Goal: Task Accomplishment & Management: Complete application form

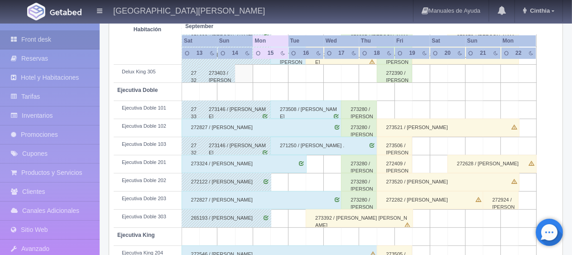
scroll to position [453, 0]
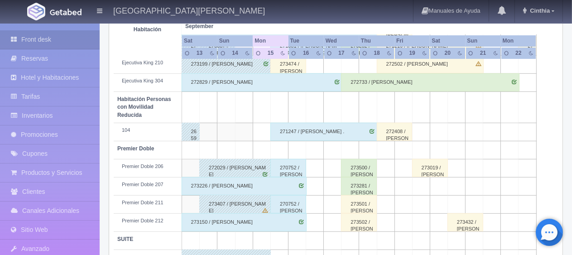
click at [277, 164] on div "270752 / [PERSON_NAME]" at bounding box center [288, 168] width 36 height 18
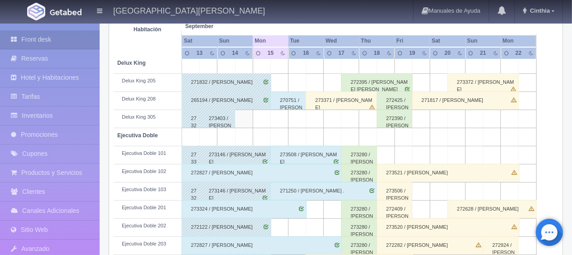
scroll to position [272, 0]
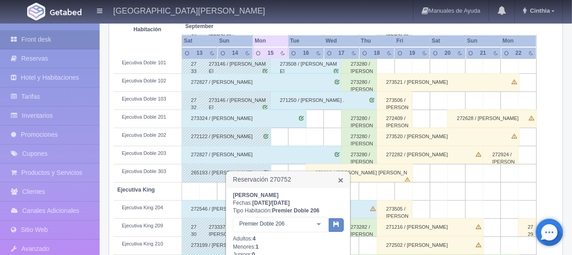
click at [341, 182] on link "×" at bounding box center [340, 180] width 5 height 10
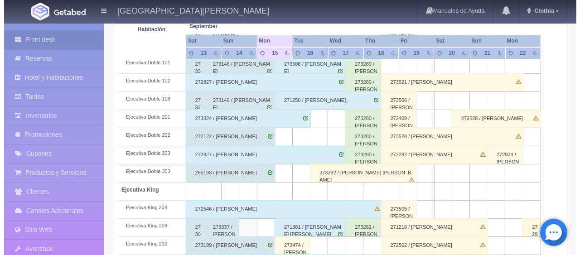
scroll to position [0, 0]
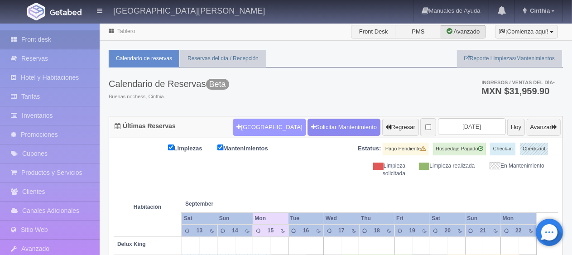
click at [265, 128] on button "[GEOGRAPHIC_DATA]" at bounding box center [269, 127] width 73 height 17
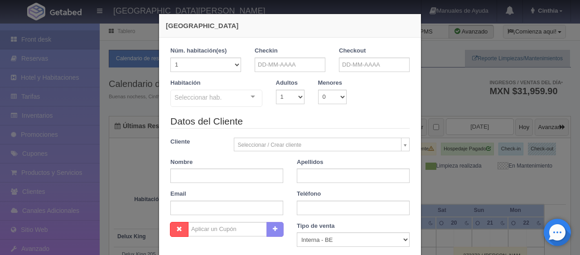
checkbox input "false"
click at [297, 63] on input "text" at bounding box center [289, 65] width 71 height 14
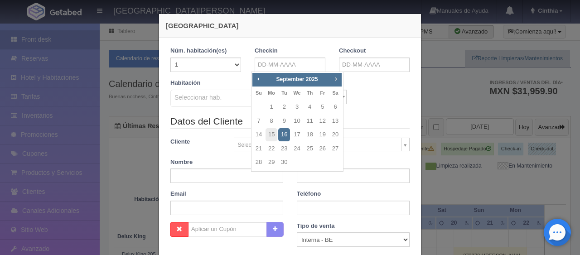
click at [337, 76] on span "Next" at bounding box center [335, 78] width 7 height 7
click at [257, 79] on span "Prev" at bounding box center [257, 78] width 7 height 7
click at [283, 133] on link "16" at bounding box center [284, 134] width 12 height 13
type input "[DATE]"
checkbox input "false"
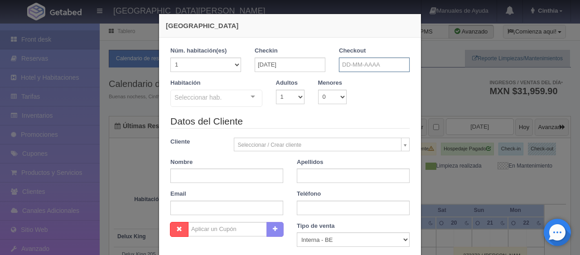
click at [364, 58] on input "text" at bounding box center [374, 65] width 71 height 14
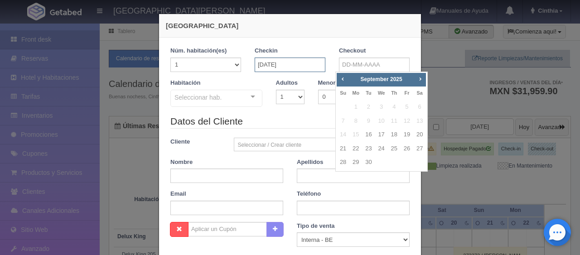
click at [288, 68] on input "[DATE]" at bounding box center [289, 65] width 71 height 14
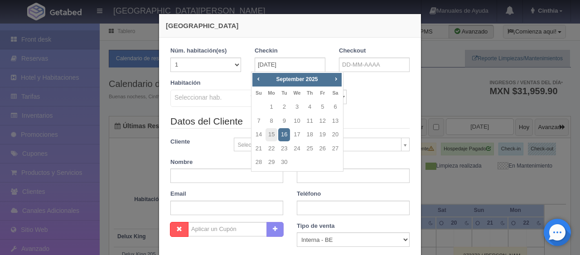
click at [341, 80] on div "Prev Next [DATE] Su Mo Tu We Th Fr Sa 1 2 3 4 5 6 7 8 9 10 11 12 13 14 15 16 17…" at bounding box center [297, 122] width 92 height 101
click at [336, 76] on span "Next" at bounding box center [335, 78] width 7 height 7
click at [336, 77] on span "Next" at bounding box center [335, 78] width 7 height 7
click at [283, 166] on link "30" at bounding box center [284, 162] width 12 height 13
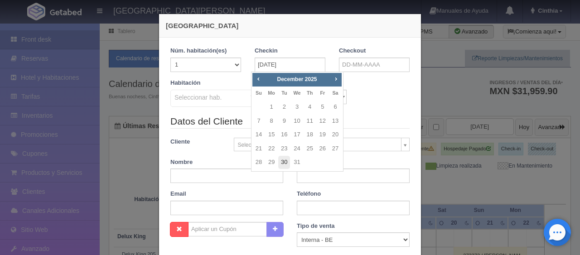
type input "[DATE]"
checkbox input "false"
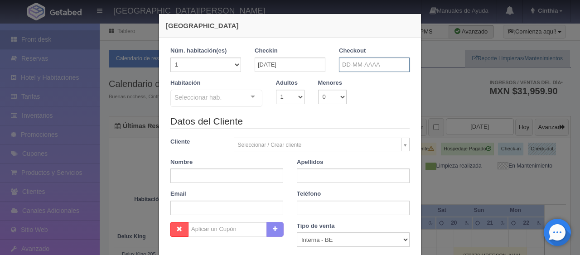
click at [353, 62] on input "text" at bounding box center [374, 65] width 71 height 14
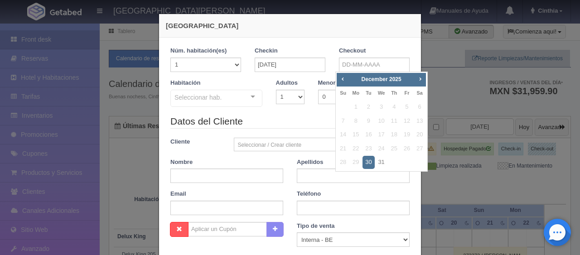
click at [318, 111] on div "Habitación Seleccionar hab. SUITE SUITE - Sin asignar SUITE 301 Habitación Pers…" at bounding box center [289, 97] width 253 height 36
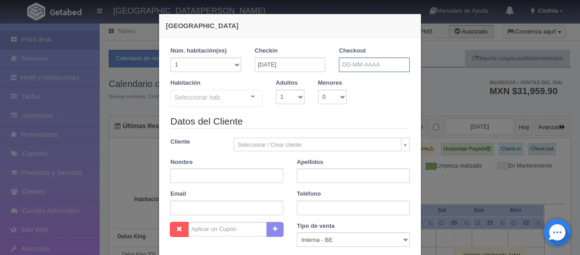
click at [368, 67] on input "text" at bounding box center [374, 65] width 71 height 14
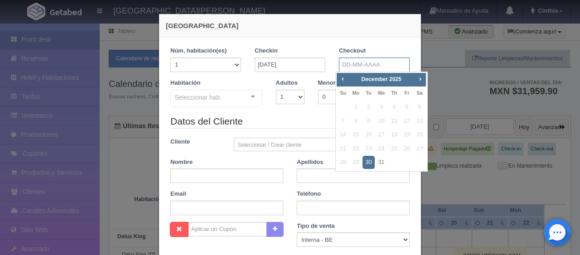
click at [356, 62] on input "text" at bounding box center [374, 65] width 71 height 14
click at [369, 56] on div "Checkout" at bounding box center [374, 59] width 71 height 25
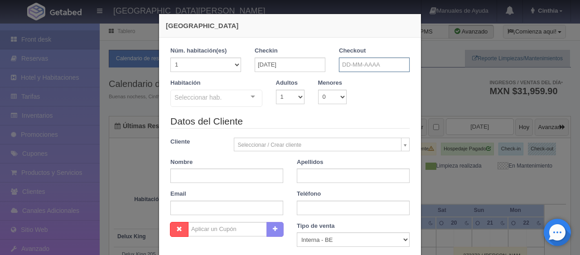
click at [371, 68] on input "text" at bounding box center [374, 65] width 71 height 14
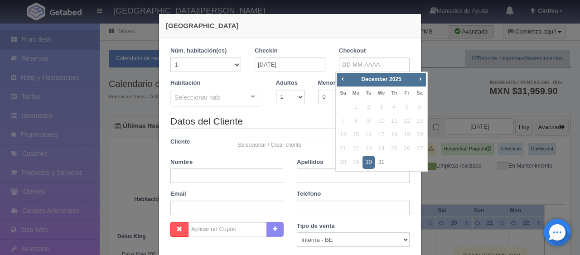
click at [269, 124] on legend "Datos del Cliente" at bounding box center [289, 122] width 239 height 14
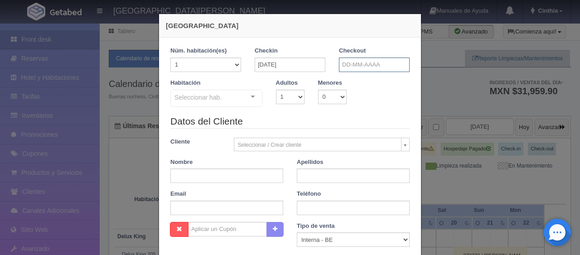
click at [366, 64] on input "text" at bounding box center [374, 65] width 71 height 14
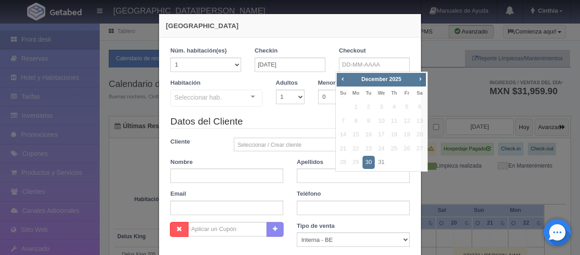
click at [286, 112] on div "Habitación Seleccionar hab. SUITE SUITE - Sin asignar SUITE 301 Habitación Pers…" at bounding box center [289, 97] width 253 height 36
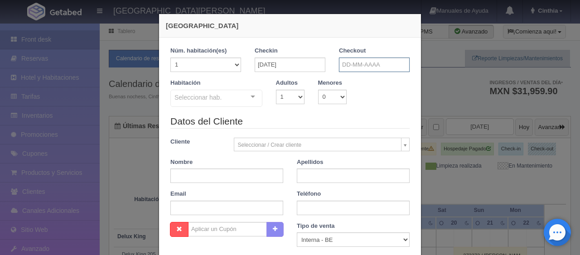
click at [365, 63] on input "text" at bounding box center [374, 65] width 71 height 14
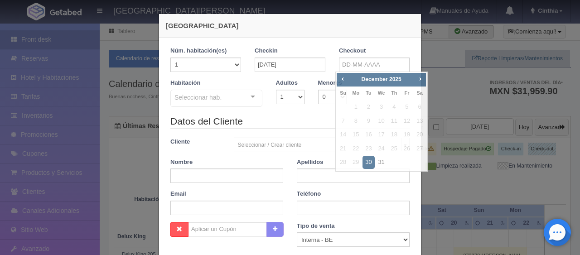
click at [356, 45] on div "1 Núm. habitación(es) 1 2 3 4 5 6 7 8 9 10 11 12 13 14 15 16 17 18 19 20 Checki…" at bounding box center [290, 200] width 262 height 325
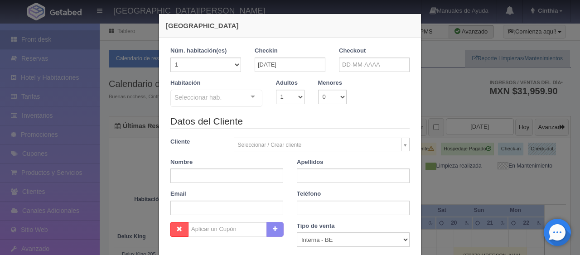
click at [379, 92] on div "Habitación Seleccionar hab. SUITE SUITE - Sin asignar SUITE 301 Habitación Pers…" at bounding box center [289, 97] width 253 height 36
click at [355, 62] on input "text" at bounding box center [374, 65] width 71 height 14
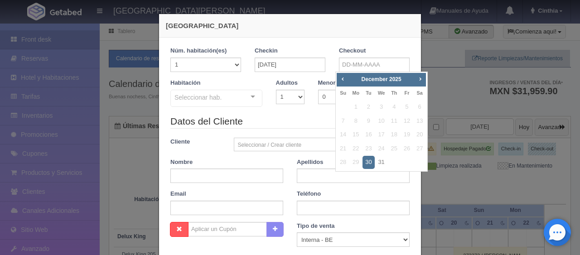
click at [305, 119] on legend "Datos del Cliente" at bounding box center [289, 122] width 239 height 14
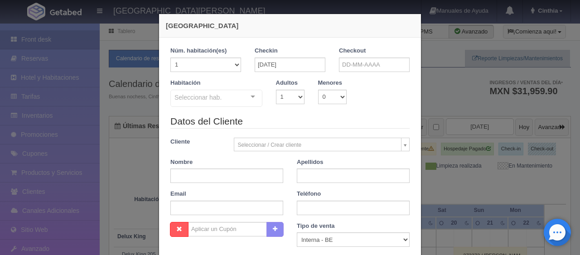
click at [343, 100] on div "Menores 0 1 2 3 4 5 6 7 8 9 10" at bounding box center [332, 91] width 42 height 25
click at [367, 64] on input "text" at bounding box center [374, 65] width 71 height 14
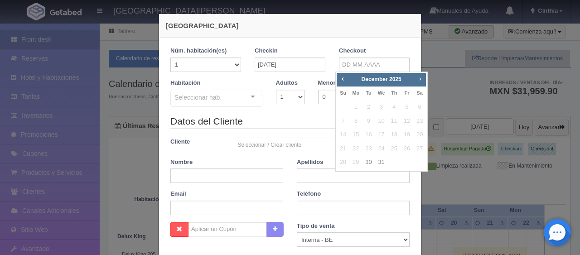
click at [419, 74] on link "Next" at bounding box center [420, 79] width 10 height 10
click at [341, 77] on span "Prev" at bounding box center [342, 78] width 7 height 7
click at [422, 81] on span "Next" at bounding box center [419, 78] width 7 height 7
click at [405, 104] on link "2" at bounding box center [407, 107] width 12 height 13
type input "[DATE]"
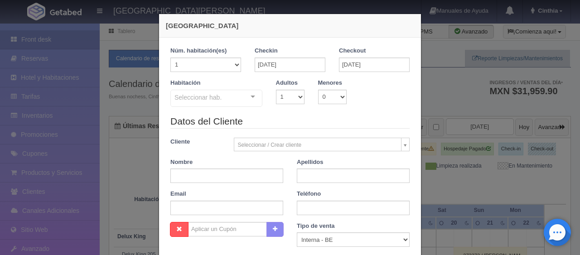
click at [361, 113] on div "Habitación Seleccionar hab. SUITE SUITE - Sin asignar SUITE 301 Habitación Pers…" at bounding box center [289, 97] width 253 height 36
click at [234, 104] on div "Seleccionar hab." at bounding box center [216, 98] width 92 height 17
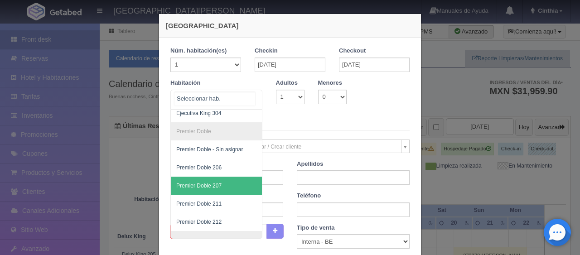
scroll to position [277, 0]
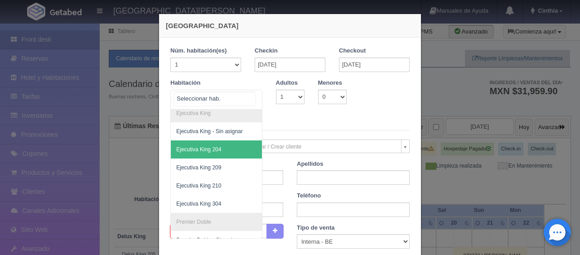
click at [227, 148] on span "Ejecutiva King 204" at bounding box center [247, 149] width 152 height 18
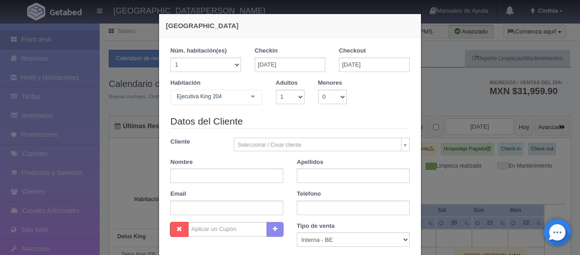
checkbox input "false"
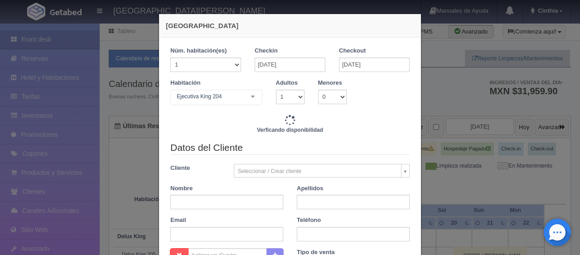
click at [304, 118] on div "Verficando disponibilidad" at bounding box center [289, 128] width 239 height 26
type input "3897.00"
checkbox input "false"
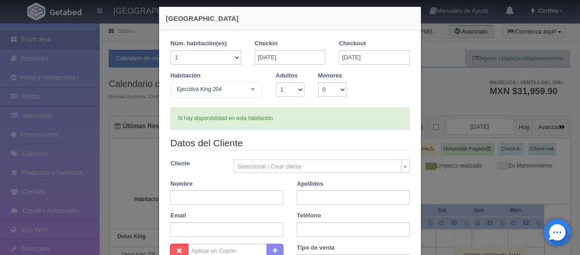
scroll to position [0, 0]
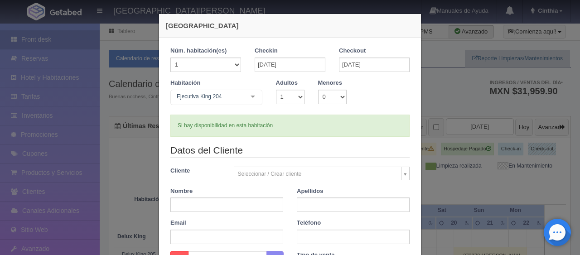
click at [335, 125] on div "Si hay disponibilidad en esta habitación" at bounding box center [289, 126] width 239 height 22
click at [307, 154] on legend "Datos del Cliente" at bounding box center [289, 151] width 239 height 14
click at [306, 122] on div "Si hay disponibilidad en esta habitación" at bounding box center [289, 126] width 239 height 22
click at [309, 120] on div "Si hay disponibilidad en esta habitación" at bounding box center [289, 126] width 239 height 22
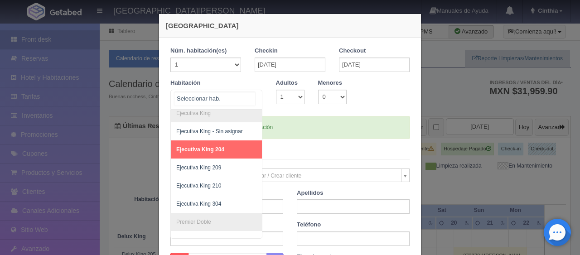
click at [243, 96] on div "SUITE SUITE - Sin asignar SUITE 301 Habitación Personas con Movilidad Reducida …" at bounding box center [216, 100] width 92 height 20
click at [296, 114] on div "1 Núm. habitación(es) 1 2 3 4 5 6 7 8 9 10 11 12 13 14 15 16 17 18 19 20 Checki…" at bounding box center [289, 92] width 239 height 91
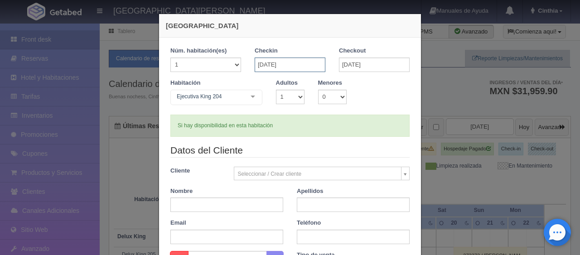
click at [293, 64] on input "[DATE]" at bounding box center [289, 65] width 71 height 14
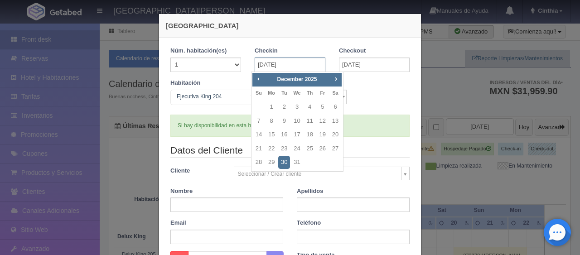
click at [303, 64] on input "[DATE]" at bounding box center [289, 65] width 71 height 14
click at [255, 80] on span "Prev" at bounding box center [257, 78] width 7 height 7
click at [281, 133] on link "16" at bounding box center [284, 134] width 12 height 13
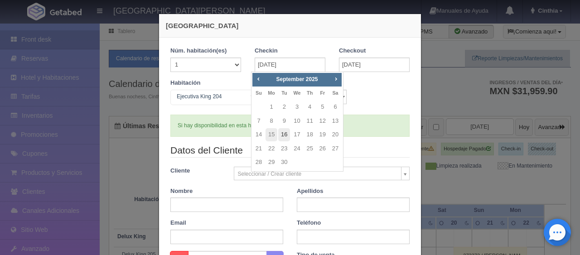
type input "[DATE]"
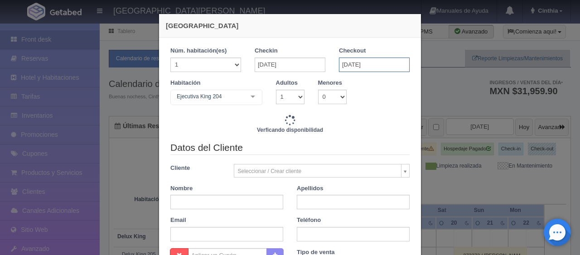
click at [360, 61] on input "[DATE]" at bounding box center [374, 65] width 71 height 14
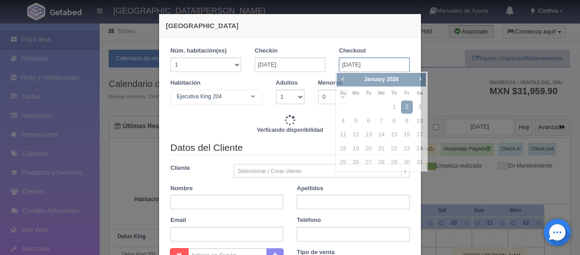
checkbox input "false"
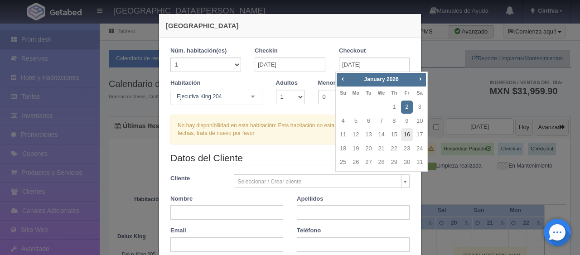
click at [408, 137] on link "16" at bounding box center [407, 134] width 12 height 13
type input "[DATE]"
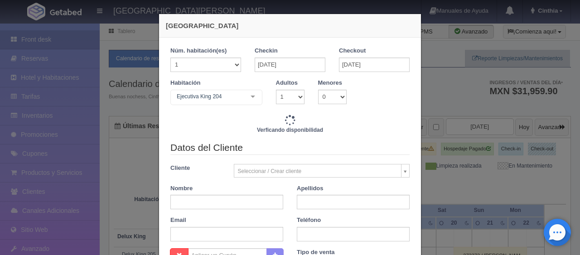
checkbox input "false"
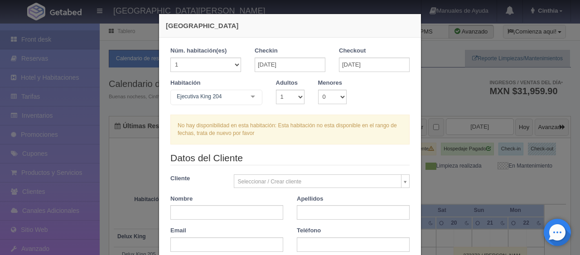
scroll to position [96, 0]
click at [230, 101] on div "Ejecutiva King 204" at bounding box center [216, 97] width 92 height 15
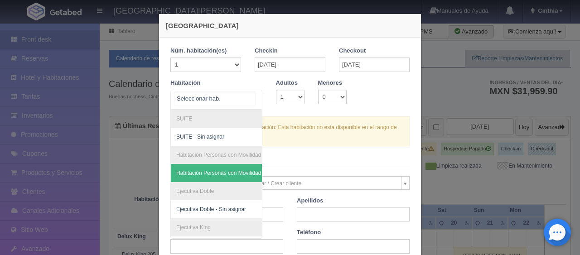
scroll to position [91, 0]
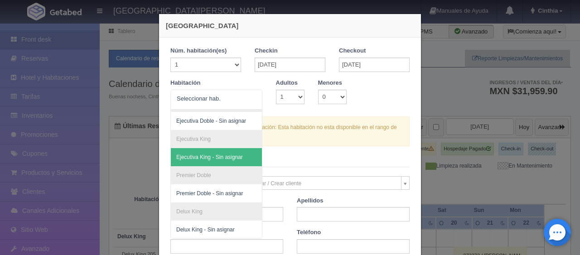
click at [339, 53] on label "Checkout" at bounding box center [352, 51] width 27 height 9
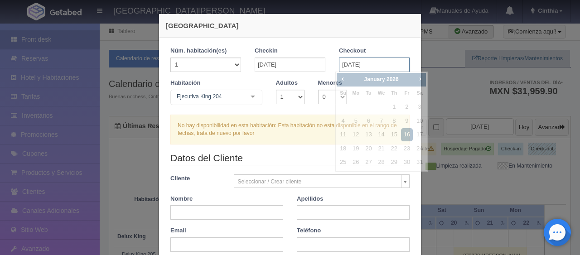
click at [339, 59] on input "[DATE]" at bounding box center [374, 65] width 71 height 14
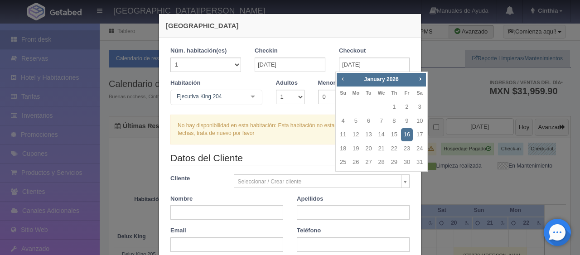
click at [340, 78] on span "Prev" at bounding box center [342, 78] width 7 height 7
click at [420, 77] on span "Next" at bounding box center [419, 78] width 7 height 7
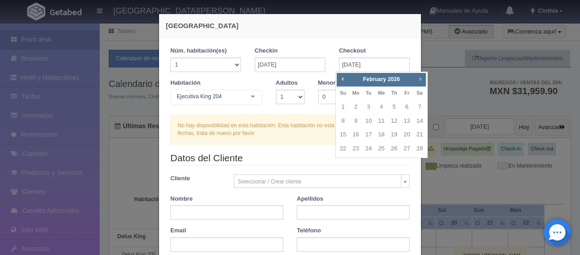
click at [422, 80] on span "Next" at bounding box center [419, 78] width 7 height 7
click at [336, 81] on div "Prev Next [DATE]" at bounding box center [380, 80] width 89 height 14
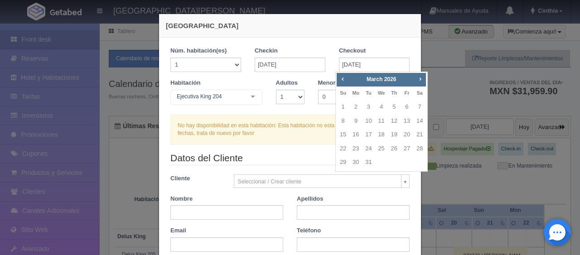
click at [336, 81] on div "Prev Next [DATE]" at bounding box center [380, 80] width 89 height 14
click at [339, 78] on span "Prev" at bounding box center [342, 78] width 7 height 7
click at [339, 79] on span "Prev" at bounding box center [342, 78] width 7 height 7
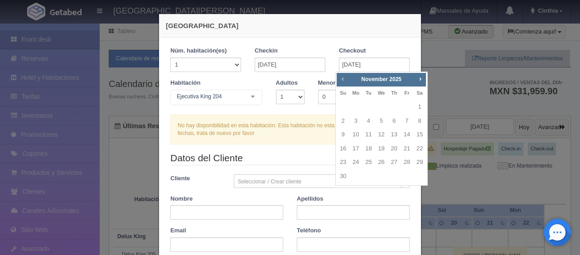
click at [339, 79] on span "Prev" at bounding box center [342, 78] width 7 height 7
click at [409, 135] on link "19" at bounding box center [407, 134] width 12 height 13
type input "[DATE]"
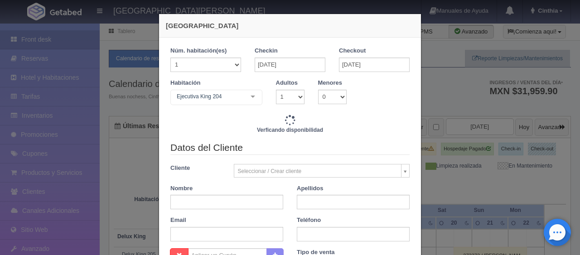
checkbox input "false"
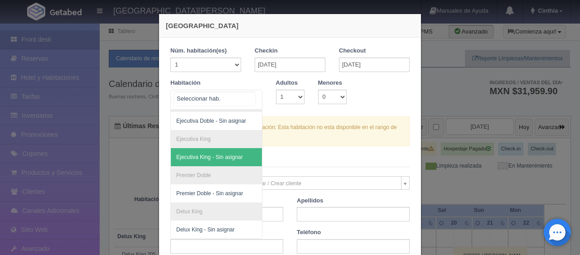
click at [240, 96] on div "SUITE SUITE - Sin asignar Habitación Personas con Movilidad Reducida Habitación…" at bounding box center [216, 100] width 92 height 20
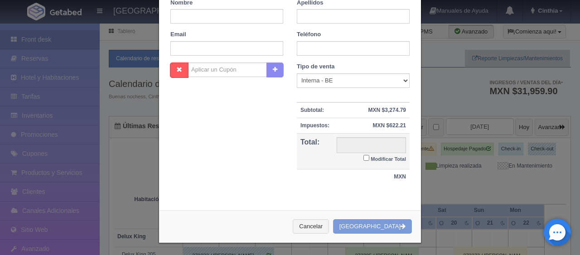
scroll to position [0, 0]
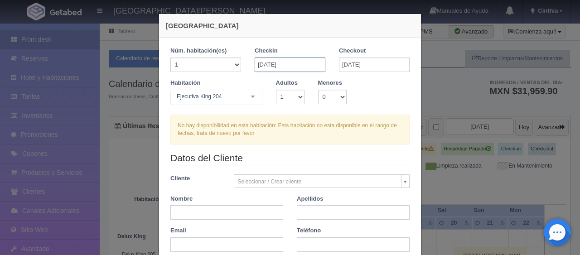
click at [304, 62] on input "[DATE]" at bounding box center [289, 65] width 71 height 14
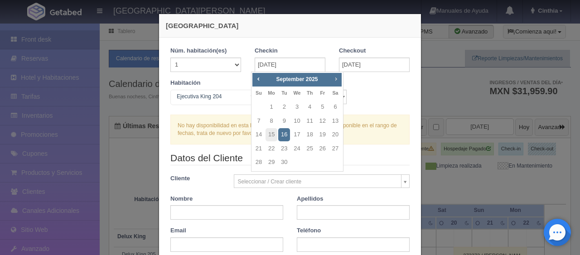
click at [339, 82] on link "Next" at bounding box center [336, 79] width 10 height 10
click at [335, 136] on link "18" at bounding box center [335, 134] width 12 height 13
type input "[DATE]"
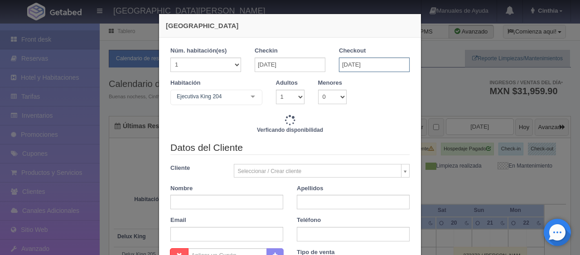
click at [377, 71] on input "[DATE]" at bounding box center [374, 65] width 71 height 14
checkbox input "false"
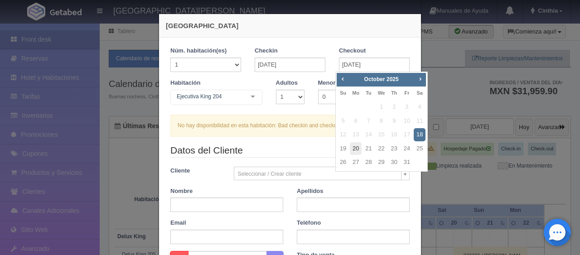
click at [351, 148] on link "20" at bounding box center [356, 148] width 12 height 13
type input "[DATE]"
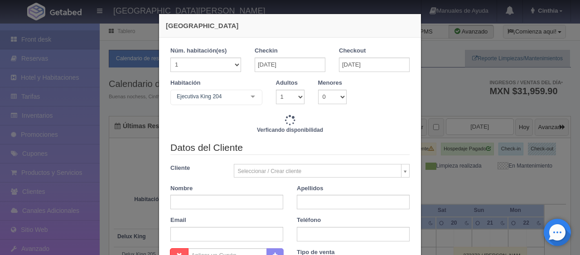
checkbox input "false"
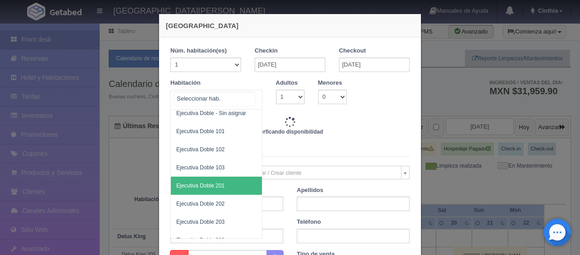
type input "2598.00"
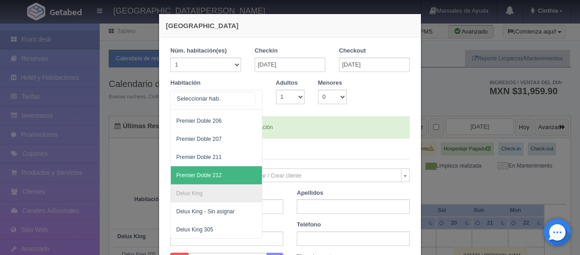
checkbox input "false"
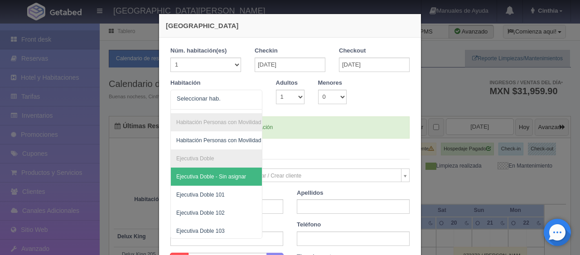
click at [291, 124] on div "Si hay disponibilidad en esta habitación" at bounding box center [289, 127] width 239 height 22
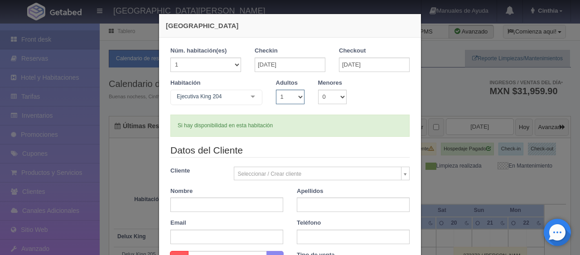
click at [293, 95] on select "1 2 3 4 5 6 7 8 9 10" at bounding box center [290, 97] width 29 height 14
select select "2"
click at [276, 90] on select "1 2 3 4 5 6 7 8 9 10" at bounding box center [290, 97] width 29 height 14
checkbox input "false"
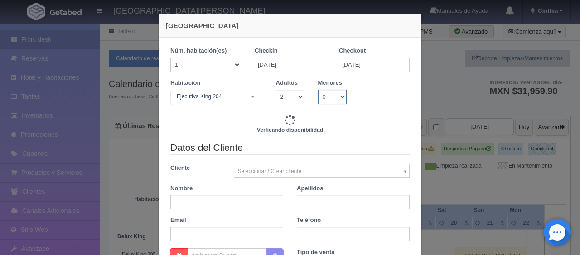
click at [335, 100] on select "0 1 2 3 4 5 6 7 8 9 10" at bounding box center [332, 97] width 29 height 14
type input "3098.00"
checkbox input "false"
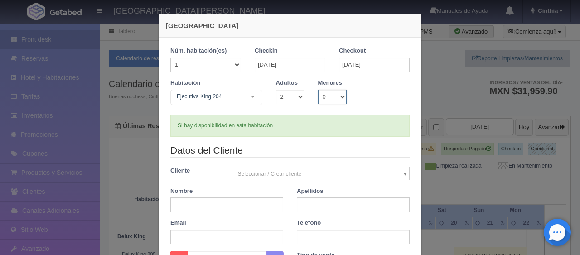
click at [330, 92] on select "0 1 2 3 4 5 6 7 8 9 10" at bounding box center [332, 97] width 29 height 14
click at [320, 96] on select "0 1 2 3 4 5 6 7 8 9 10" at bounding box center [332, 97] width 29 height 14
click at [370, 91] on div "Habitación Ejecutiva [PERSON_NAME] 204 SUITE SUITE - Sin asignar SUITE 301 Habi…" at bounding box center [289, 97] width 253 height 36
click at [339, 101] on select "0 1 2 3 4 5 6 7 8 9 10" at bounding box center [332, 97] width 29 height 14
click at [382, 115] on div "Si hay disponibilidad en esta habitación" at bounding box center [289, 126] width 239 height 22
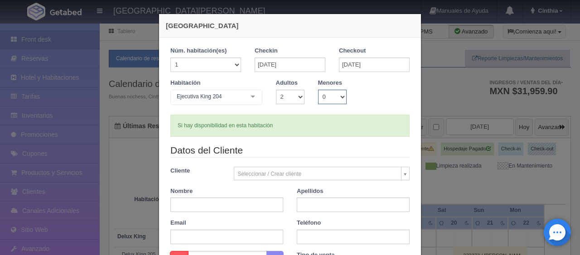
click at [322, 101] on select "0 1 2 3 4 5 6 7 8 9 10" at bounding box center [332, 97] width 29 height 14
select select "10"
click at [318, 90] on select "0 1 2 3 4 5 6 7 8 9 10" at bounding box center [332, 97] width 29 height 14
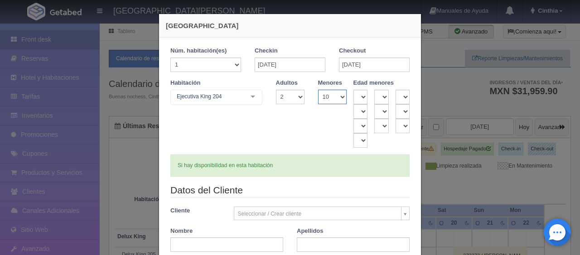
checkbox input "false"
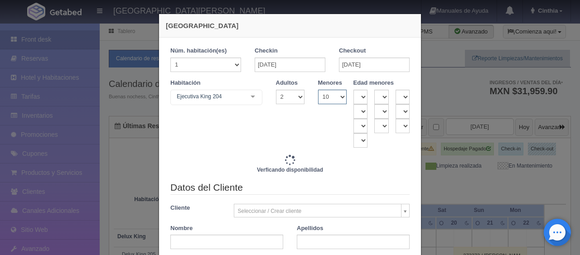
click at [331, 99] on select "0 1 2 3 4 5 6 7 8 9 10" at bounding box center [332, 97] width 29 height 14
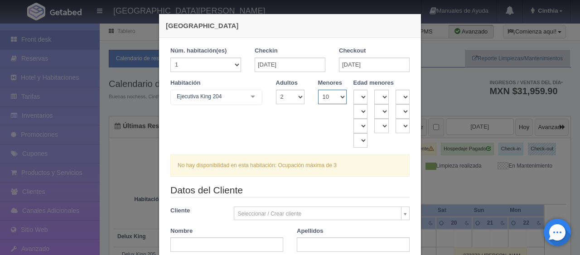
select select "2"
click at [318, 90] on select "0 1 2 3 4 5 6 7 8 9 10" at bounding box center [332, 97] width 29 height 14
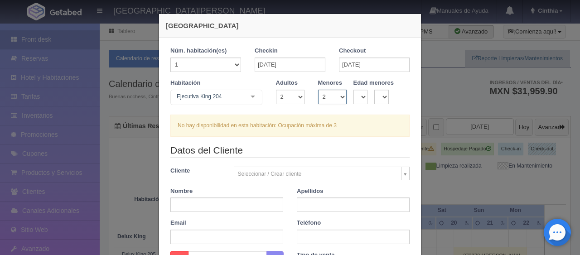
checkbox input "false"
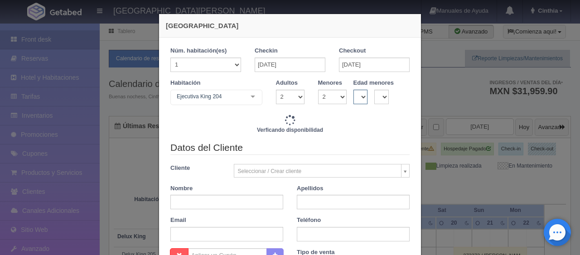
click at [357, 95] on select "0 1 2 3 4 5 6 7 8 9 10 11 12 13 14 15 16 17 18" at bounding box center [360, 97] width 14 height 14
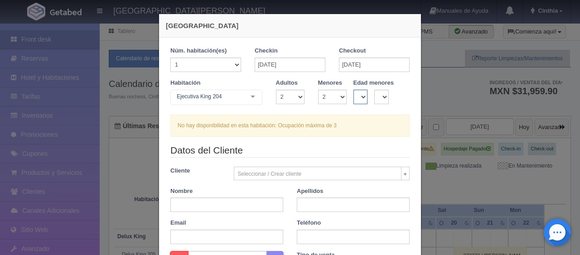
select select "10"
click at [353, 90] on select "0 1 2 3 4 5 6 7 8 9 10 11 12 13 14 15 16 17 18" at bounding box center [360, 97] width 14 height 14
checkbox input "false"
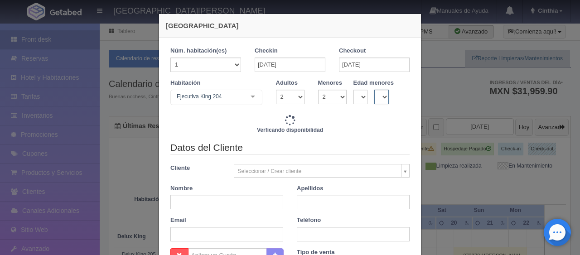
click at [379, 95] on select "0 1 2 3 4 5 6 7 8 9 10 11 12 13 14 15 16 17 18" at bounding box center [381, 97] width 14 height 14
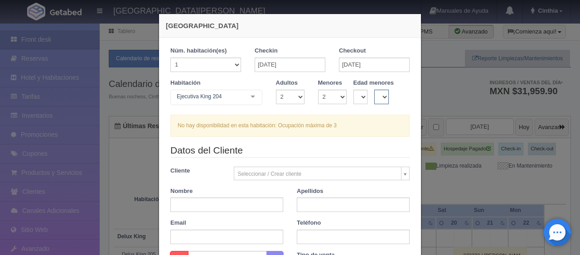
select select "4"
click at [374, 90] on select "0 1 2 3 4 5 6 7 8 9 10 11 12 13 14 15 16 17 18" at bounding box center [381, 97] width 14 height 14
click at [223, 82] on div "Habitación Ejecutiva [PERSON_NAME] 204 SUITE SUITE - Sin asignar SUITE 301 Habi…" at bounding box center [216, 93] width 106 height 29
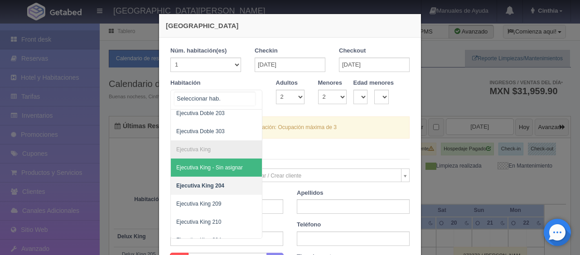
scroll to position [141, 0]
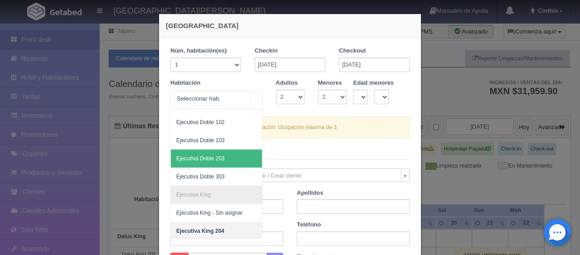
click at [235, 156] on span "Ejecutiva Doble 203" at bounding box center [247, 158] width 152 height 18
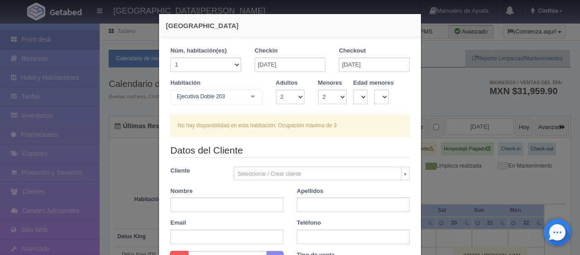
checkbox input "false"
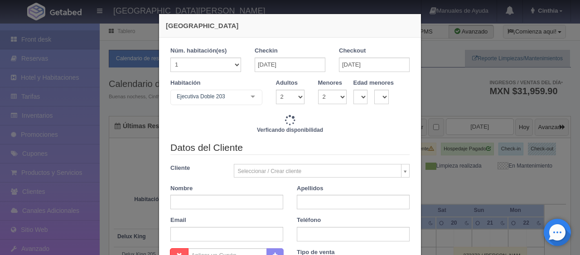
type input "3518.00"
checkbox input "false"
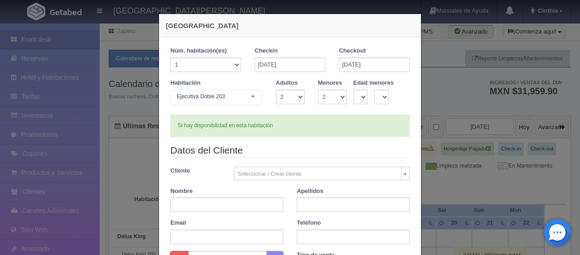
click at [342, 134] on div "Si hay disponibilidad en esta habitación" at bounding box center [289, 126] width 239 height 22
click at [297, 144] on legend "Datos del Cliente" at bounding box center [289, 151] width 239 height 14
click at [326, 119] on div "Si hay disponibilidad en esta habitación" at bounding box center [289, 126] width 239 height 22
click at [170, 124] on div "Si hay disponibilidad en esta habitación" at bounding box center [289, 126] width 239 height 22
drag, startPoint x: 279, startPoint y: 128, endPoint x: 160, endPoint y: 129, distance: 119.1
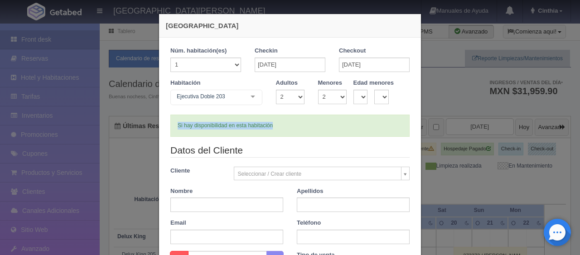
click at [160, 129] on div "1 Núm. habitación(es) 1 2 3 4 5 6 7 8 9 10 11 12 13 14 15 16 17 18 19 20 Checki…" at bounding box center [290, 215] width 262 height 354
click at [299, 130] on div "Si hay disponibilidad en esta habitación" at bounding box center [289, 126] width 239 height 22
drag, startPoint x: 315, startPoint y: 124, endPoint x: 208, endPoint y: 130, distance: 106.6
click at [208, 130] on div "Si hay disponibilidad en esta habitación" at bounding box center [289, 126] width 239 height 22
click at [265, 128] on div "Si hay disponibilidad en esta habitación" at bounding box center [289, 126] width 239 height 22
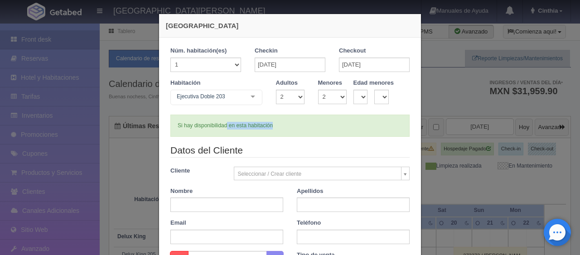
drag, startPoint x: 293, startPoint y: 123, endPoint x: 221, endPoint y: 130, distance: 71.4
click at [221, 130] on div "Si hay disponibilidad en esta habitación" at bounding box center [289, 126] width 239 height 22
click at [297, 127] on div "Si hay disponibilidad en esta habitación" at bounding box center [289, 126] width 239 height 22
drag, startPoint x: 301, startPoint y: 128, endPoint x: 218, endPoint y: 128, distance: 82.9
click at [219, 128] on div "Si hay disponibilidad en esta habitación" at bounding box center [289, 126] width 239 height 22
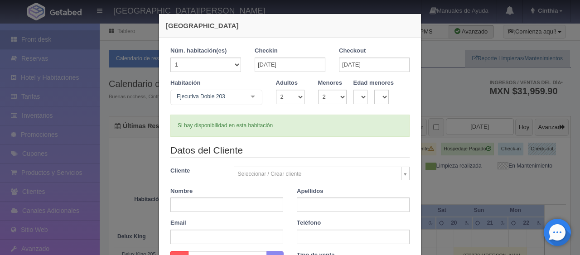
click at [216, 128] on div "Si hay disponibilidad en esta habitación" at bounding box center [289, 126] width 239 height 22
click at [261, 123] on div "Si hay disponibilidad en esta habitación" at bounding box center [289, 126] width 239 height 22
drag, startPoint x: 273, startPoint y: 123, endPoint x: 203, endPoint y: 114, distance: 71.2
click at [203, 115] on div "Si hay disponibilidad en esta habitación" at bounding box center [289, 126] width 239 height 22
click at [223, 139] on form "1 Núm. habitación(es) 1 2 3 4 5 6 7 8 9 10 11 12 13 14 15 16 17 18 19 20 Checki…" at bounding box center [289, 215] width 239 height 336
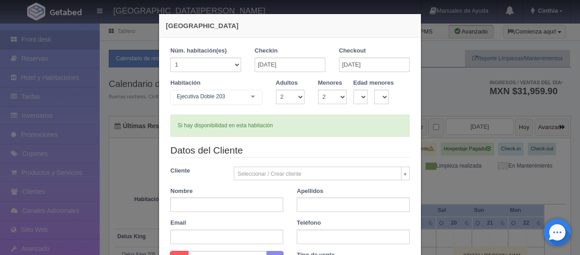
click at [317, 115] on div "Si hay disponibilidad en esta habitación" at bounding box center [289, 126] width 239 height 22
click at [293, 131] on div "Si hay disponibilidad en esta habitación" at bounding box center [289, 126] width 239 height 22
drag, startPoint x: 307, startPoint y: 123, endPoint x: 195, endPoint y: 132, distance: 112.7
click at [195, 132] on div "Si hay disponibilidad en esta habitación" at bounding box center [289, 126] width 239 height 22
click at [246, 141] on form "1 Núm. habitación(es) 1 2 3 4 5 6 7 8 9 10 11 12 13 14 15 16 17 18 19 20 Checki…" at bounding box center [289, 215] width 239 height 336
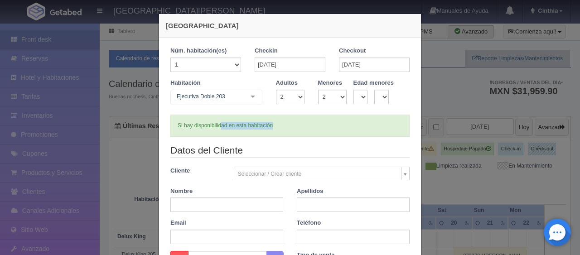
drag, startPoint x: 312, startPoint y: 119, endPoint x: 216, endPoint y: 120, distance: 95.6
click at [216, 120] on div "Si hay disponibilidad en esta habitación" at bounding box center [289, 126] width 239 height 22
click at [225, 131] on div "Si hay disponibilidad en esta habitación" at bounding box center [289, 126] width 239 height 22
drag, startPoint x: 308, startPoint y: 124, endPoint x: 245, endPoint y: 127, distance: 63.4
click at [237, 126] on div "Si hay disponibilidad en esta habitación" at bounding box center [289, 126] width 239 height 22
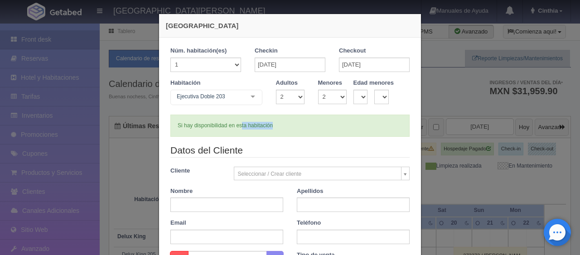
click at [266, 124] on div "Si hay disponibilidad en esta habitación" at bounding box center [289, 126] width 239 height 22
click at [272, 123] on div "Si hay disponibilidad en esta habitación" at bounding box center [289, 126] width 239 height 22
click at [283, 129] on div "Si hay disponibilidad en esta habitación" at bounding box center [289, 126] width 239 height 22
drag, startPoint x: 305, startPoint y: 125, endPoint x: 227, endPoint y: 122, distance: 78.4
click at [282, 125] on div "Si hay disponibilidad en esta habitación" at bounding box center [289, 126] width 239 height 22
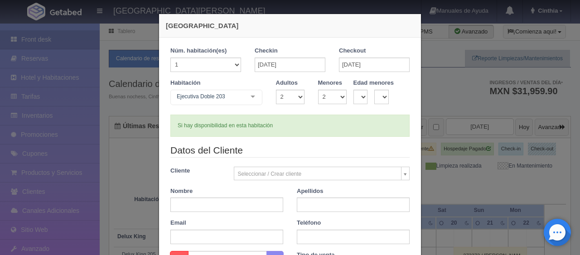
click at [206, 122] on div "Si hay disponibilidad en esta habitación" at bounding box center [289, 126] width 239 height 22
click at [309, 126] on div "Si hay disponibilidad en esta habitación" at bounding box center [289, 126] width 239 height 22
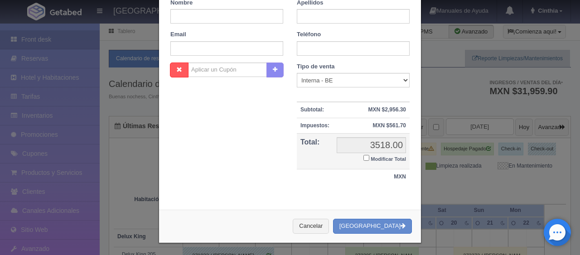
scroll to position [0, 0]
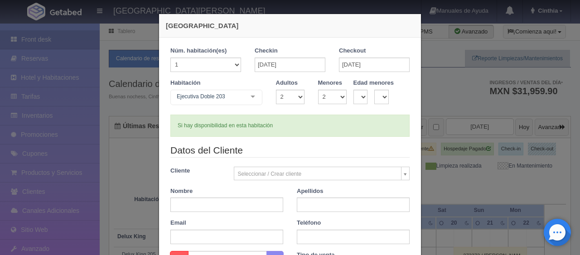
click at [301, 133] on div "Si hay disponibilidad en esta habitación" at bounding box center [289, 126] width 239 height 22
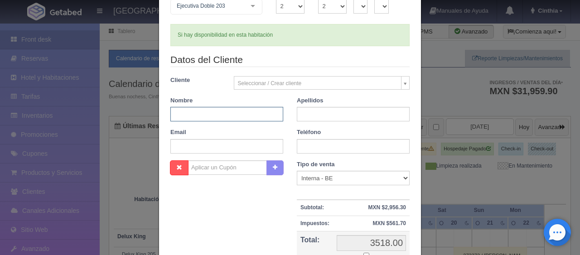
drag, startPoint x: 211, startPoint y: 109, endPoint x: 221, endPoint y: 73, distance: 37.3
click at [211, 109] on input "text" at bounding box center [226, 114] width 113 height 14
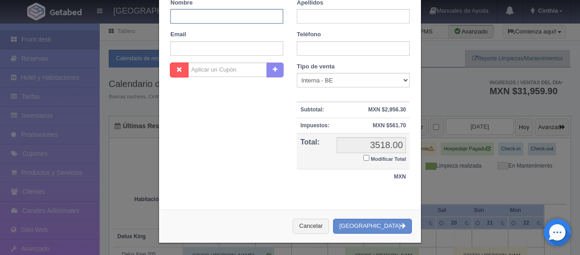
scroll to position [0, 0]
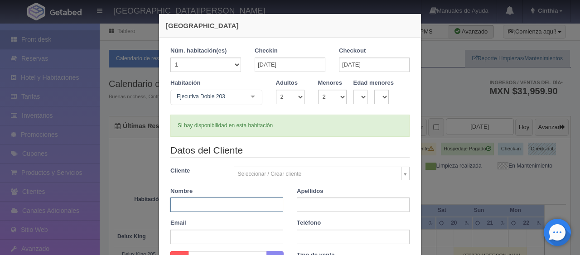
paste input "[PERSON_NAME]"
drag, startPoint x: 206, startPoint y: 205, endPoint x: 190, endPoint y: 205, distance: 15.4
click at [190, 205] on input "[PERSON_NAME]" at bounding box center [226, 204] width 113 height 14
click at [250, 206] on input "[PERSON_NAME]" at bounding box center [226, 204] width 113 height 14
drag, startPoint x: 259, startPoint y: 204, endPoint x: 210, endPoint y: 207, distance: 49.5
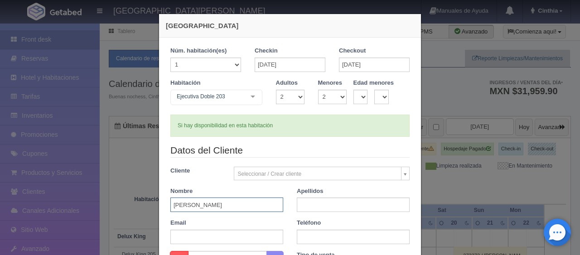
click at [210, 207] on input "[PERSON_NAME]" at bounding box center [226, 204] width 113 height 14
type input "[PERSON_NAME]"
paste input "[PERSON_NAME]"
paste input "3141330435"
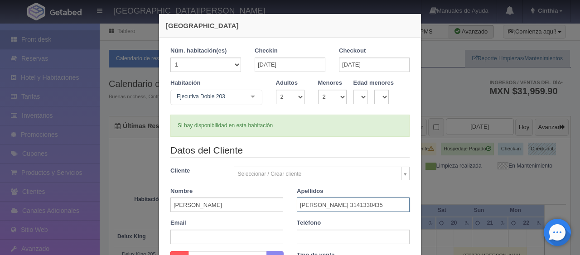
scroll to position [188, 0]
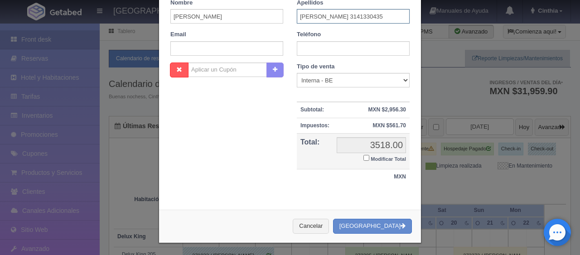
type input "[PERSON_NAME] 3141330435"
click at [312, 49] on input "text" at bounding box center [353, 48] width 113 height 14
paste input "3141330435"
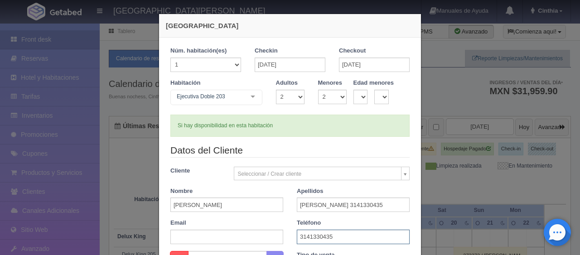
type input "3141330435"
click at [318, 127] on div "Si hay disponibilidad en esta habitación" at bounding box center [289, 126] width 239 height 22
click at [334, 98] on select "0 1 2 3 4 5 6 7 8 9 10" at bounding box center [332, 97] width 29 height 14
click at [293, 63] on input "[DATE]" at bounding box center [289, 65] width 71 height 14
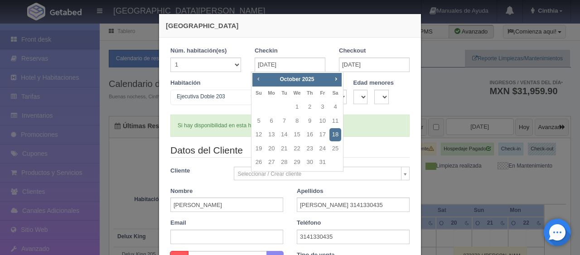
click at [254, 75] on span "Prev" at bounding box center [257, 78] width 7 height 7
click at [269, 135] on link "15" at bounding box center [271, 134] width 12 height 13
type input "[DATE]"
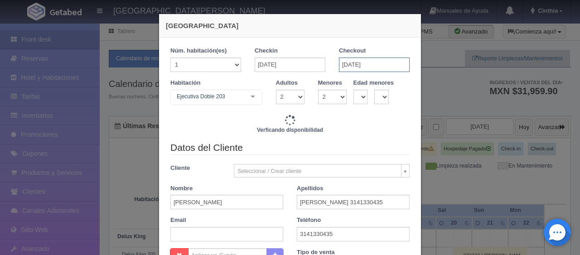
click at [371, 62] on input "[DATE]" at bounding box center [374, 65] width 71 height 14
checkbox input "false"
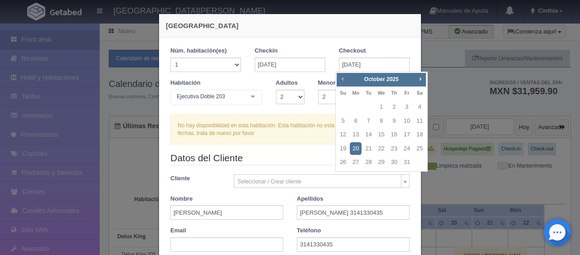
click at [344, 81] on span "Prev" at bounding box center [342, 78] width 7 height 7
click at [371, 134] on link "16" at bounding box center [368, 134] width 12 height 13
type input "[DATE]"
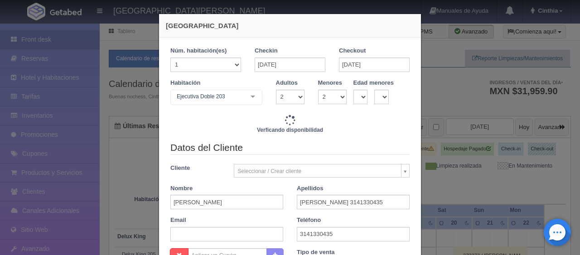
checkbox input "false"
click at [353, 96] on select "0 1 2 3 4 5 6 7 8 9 10 11 12 13 14 15 16 17 18" at bounding box center [360, 97] width 14 height 14
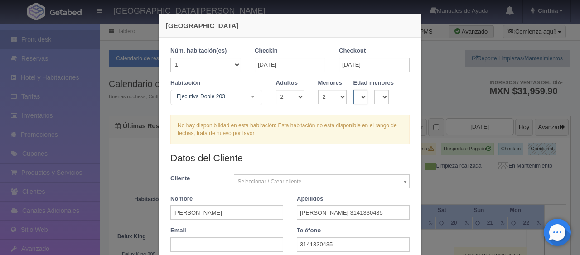
click at [353, 90] on select "0 1 2 3 4 5 6 7 8 9 10 11 12 13 14 15 16 17 18" at bounding box center [360, 97] width 14 height 14
click at [374, 101] on select "0 1 2 3 4 5 6 7 8 9 10 11 12 13 14 15 16 17 18" at bounding box center [381, 97] width 14 height 14
click at [355, 98] on select "0 1 2 3 4 5 6 7 8 9 10 11 12 13 14 15 16 17 18" at bounding box center [360, 97] width 14 height 14
select select "9"
click at [353, 90] on select "0 1 2 3 4 5 6 7 8 9 10 11 12 13 14 15 16 17 18" at bounding box center [360, 97] width 14 height 14
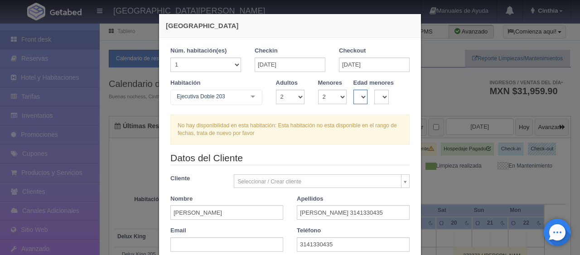
checkbox input "false"
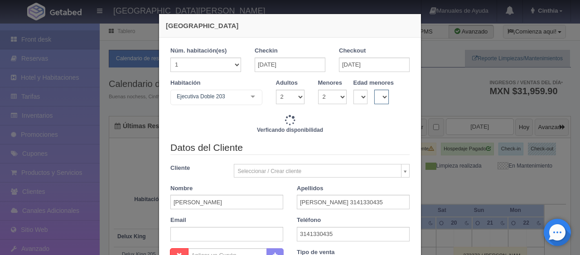
click at [374, 95] on select "0 1 2 3 4 5 6 7 8 9 10 11 12 13 14 15 16 17 18" at bounding box center [381, 97] width 14 height 14
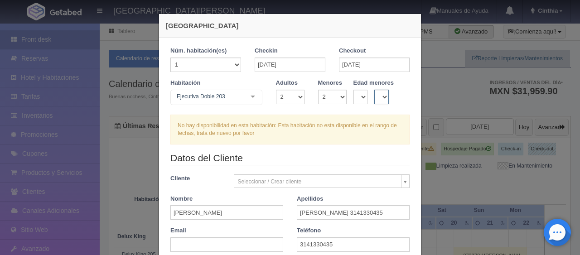
select select "5"
click at [374, 90] on select "0 1 2 3 4 5 6 7 8 9 10 11 12 13 14 15 16 17 18" at bounding box center [381, 97] width 14 height 14
checkbox input "false"
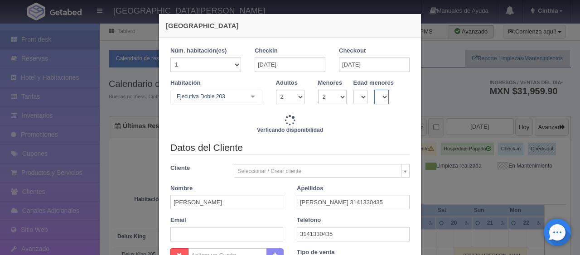
click at [376, 97] on select "0 1 2 3 4 5 6 7 8 9 10 11 12 13 14 15 16 17 18" at bounding box center [381, 97] width 14 height 14
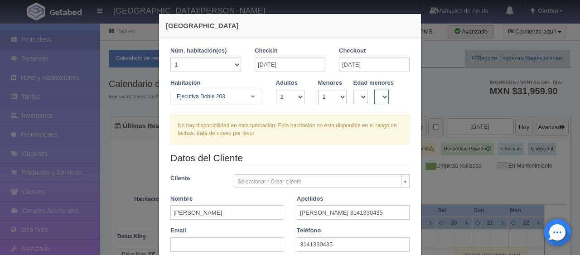
select select "6"
click at [374, 90] on select "0 1 2 3 4 5 6 7 8 9 10 11 12 13 14 15 16 17 18" at bounding box center [381, 97] width 14 height 14
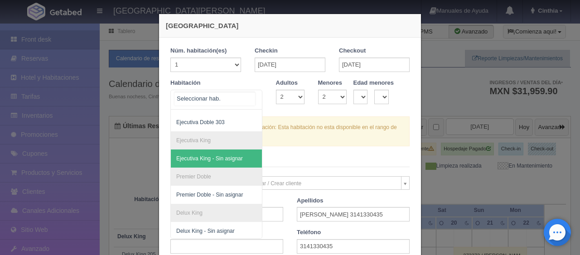
scroll to position [51, 0]
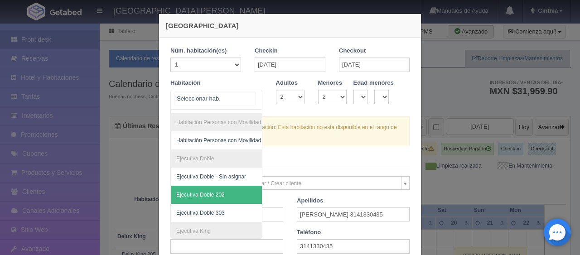
click at [221, 191] on span "Ejecutiva Doble 202" at bounding box center [247, 195] width 152 height 18
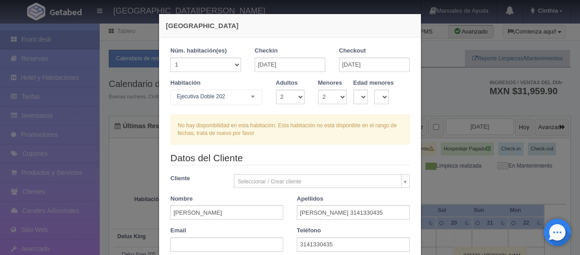
checkbox input "false"
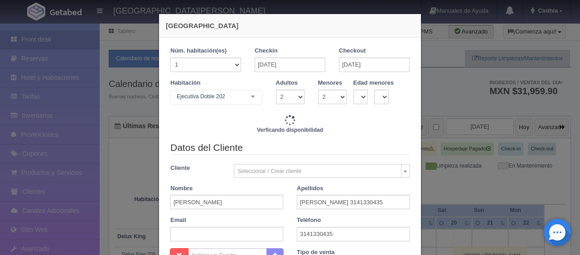
type input "1549.00"
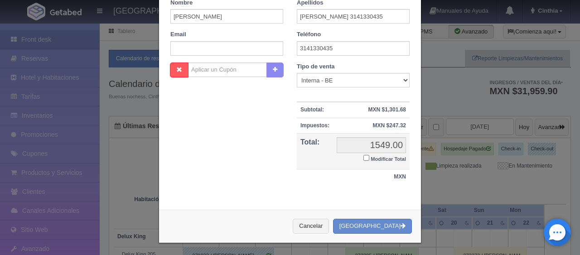
click at [384, 156] on small "Modificar Total" at bounding box center [387, 158] width 35 height 5
click at [369, 156] on input "Modificar Total" at bounding box center [366, 158] width 6 height 6
checkbox input "true"
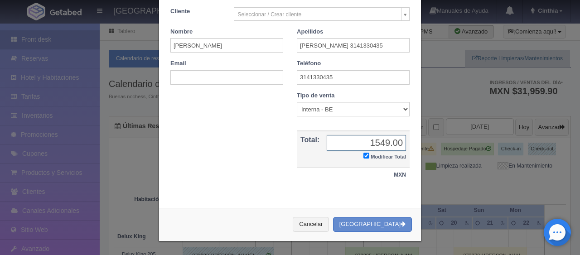
scroll to position [158, 0]
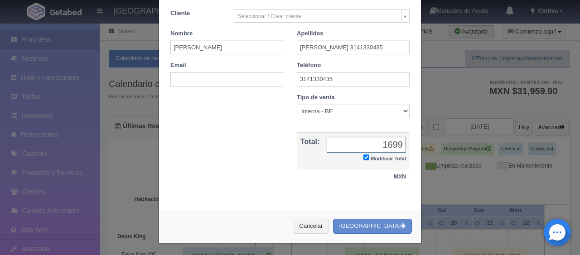
type input "1699"
click at [312, 110] on select "Correo Electronico Interna - BE Llamada OTA Externa Otro WALK IN" at bounding box center [353, 111] width 113 height 14
select select "phone"
click at [297, 104] on select "Correo Electronico Interna - BE Llamada OTA Externa Otro WALK IN" at bounding box center [353, 111] width 113 height 14
click at [364, 226] on button "[GEOGRAPHIC_DATA]" at bounding box center [372, 226] width 79 height 15
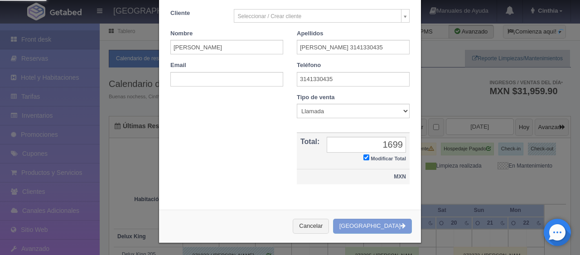
scroll to position [0, 0]
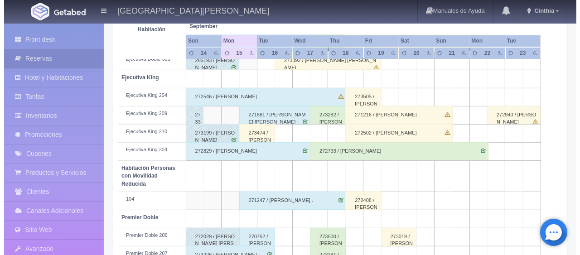
scroll to position [22, 0]
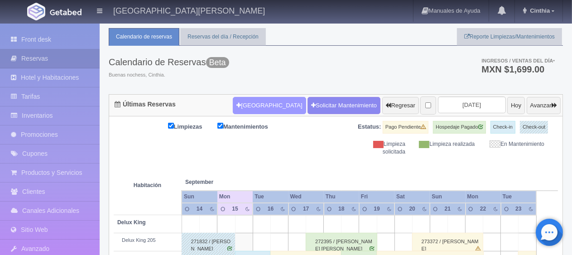
click at [257, 106] on button "[GEOGRAPHIC_DATA]" at bounding box center [269, 105] width 73 height 17
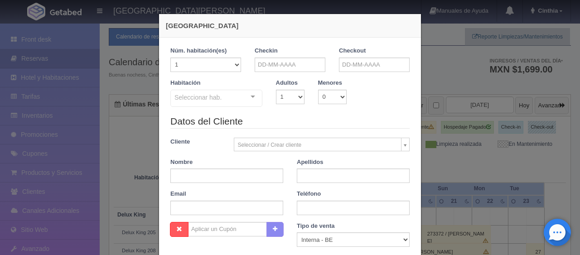
checkbox input "false"
click at [285, 68] on input "text" at bounding box center [289, 65] width 71 height 14
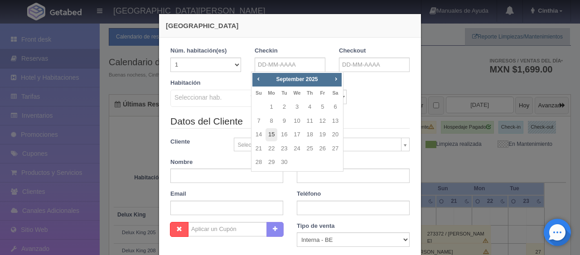
click at [273, 135] on link "15" at bounding box center [271, 134] width 12 height 13
type input "[DATE]"
checkbox input "false"
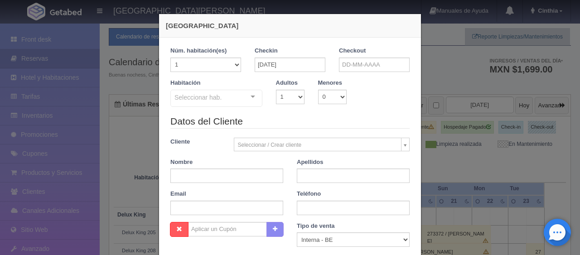
click at [353, 72] on div "Checkout" at bounding box center [374, 63] width 84 height 32
click at [364, 69] on input "text" at bounding box center [374, 65] width 71 height 14
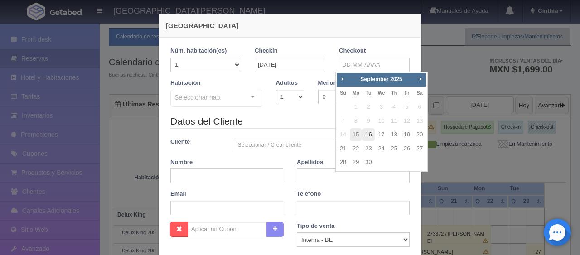
click at [371, 137] on link "16" at bounding box center [368, 134] width 12 height 13
type input "[DATE]"
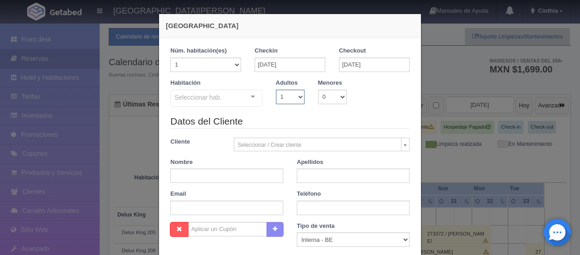
click at [286, 100] on select "1 2 3 4 5 6 7 8 9 10" at bounding box center [290, 97] width 29 height 14
checkbox input "false"
select select "2"
click at [276, 90] on select "1 2 3 4 5 6 7 8 9 10" at bounding box center [290, 97] width 29 height 14
click at [224, 108] on div "Habitación Seleccionar hab. SUITE SUITE - Sin asignar SUITE 301 Habitación Pers…" at bounding box center [289, 97] width 253 height 36
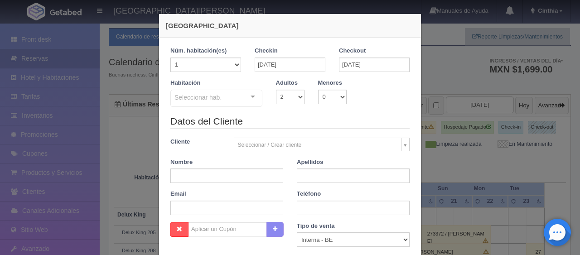
click at [225, 106] on div "Seleccionar hab." at bounding box center [216, 98] width 92 height 17
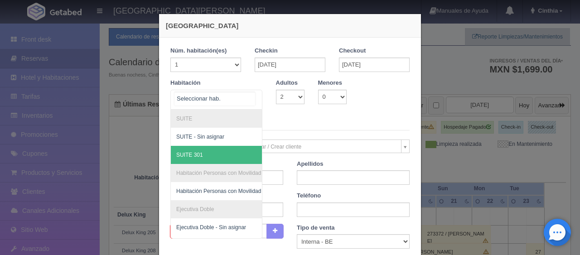
scroll to position [168, 0]
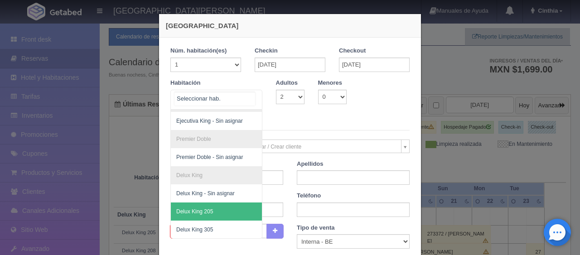
click at [216, 202] on span "Delux King 205" at bounding box center [247, 211] width 152 height 18
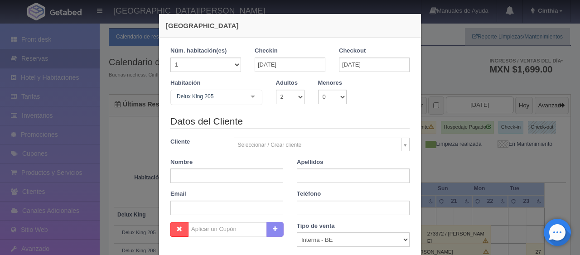
checkbox input "false"
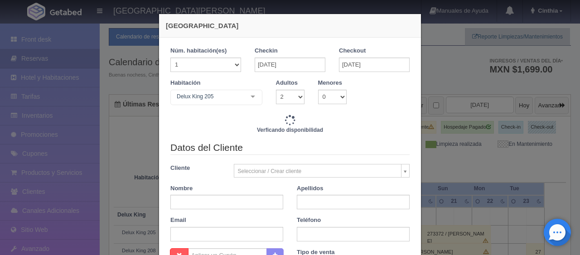
type input "1499.00"
checkbox input "false"
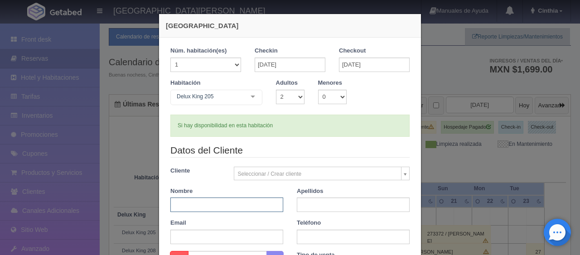
drag, startPoint x: 206, startPoint y: 200, endPoint x: 208, endPoint y: 205, distance: 5.3
click at [207, 202] on input "text" at bounding box center [226, 204] width 113 height 14
paste input "[PERSON_NAME]"
drag, startPoint x: 201, startPoint y: 206, endPoint x: 210, endPoint y: 207, distance: 9.1
click at [204, 207] on input "[PERSON_NAME]" at bounding box center [226, 204] width 113 height 14
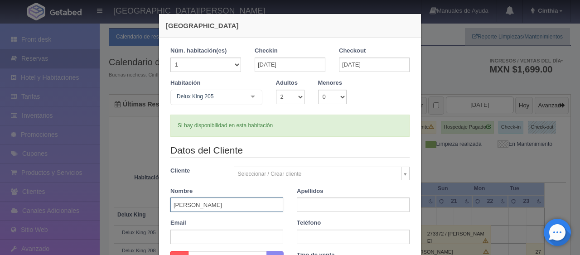
drag, startPoint x: 210, startPoint y: 206, endPoint x: 249, endPoint y: 207, distance: 38.5
click at [248, 207] on input "[PERSON_NAME]" at bounding box center [226, 204] width 113 height 14
type input "[PERSON_NAME]"
paste input "[PERSON_NAME]"
type input "[PERSON_NAME]"
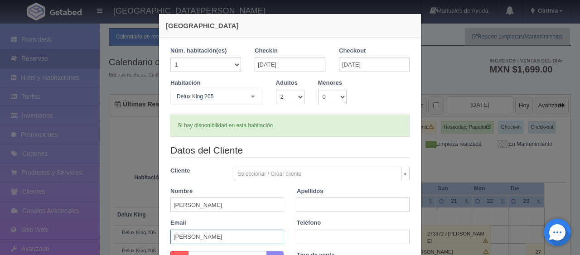
drag, startPoint x: 191, startPoint y: 238, endPoint x: 167, endPoint y: 239, distance: 24.0
click at [170, 239] on input "[PERSON_NAME]" at bounding box center [226, 237] width 113 height 14
type input "[PERSON_NAME]"
click at [301, 236] on input "text" at bounding box center [353, 237] width 113 height 14
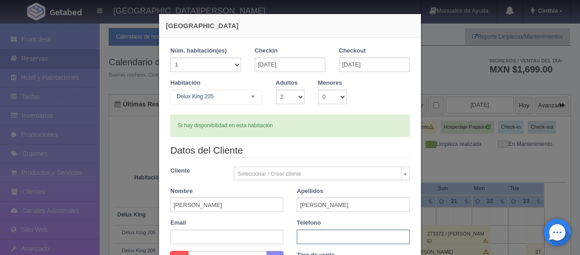
paste input "3141330435"
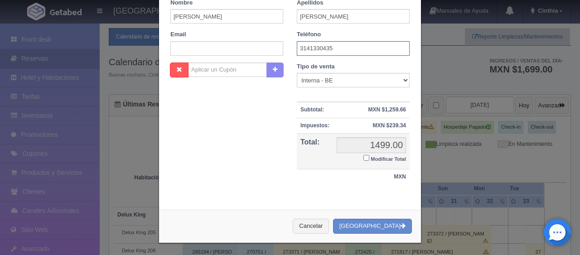
type input "3141330435"
click at [381, 156] on small "Modificar Total" at bounding box center [387, 158] width 35 height 5
click at [369, 155] on input "Modificar Total" at bounding box center [366, 158] width 6 height 6
checkbox input "true"
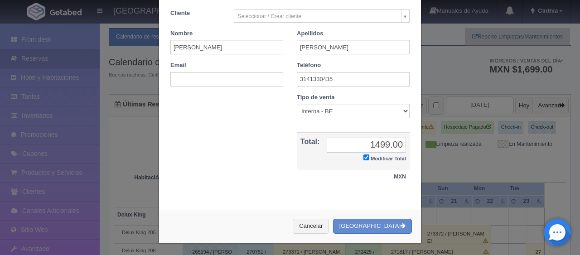
click at [327, 93] on label "Tipo de venta" at bounding box center [316, 97] width 38 height 9
click at [318, 112] on select "Correo Electronico Interna - BE Llamada OTA Externa Otro WALK IN" at bounding box center [353, 111] width 113 height 14
select select "phone"
click at [297, 104] on select "Correo Electronico Interna - BE Llamada OTA Externa Otro WALK IN" at bounding box center [353, 111] width 113 height 14
click at [378, 144] on input "1499.00" at bounding box center [365, 145] width 79 height 16
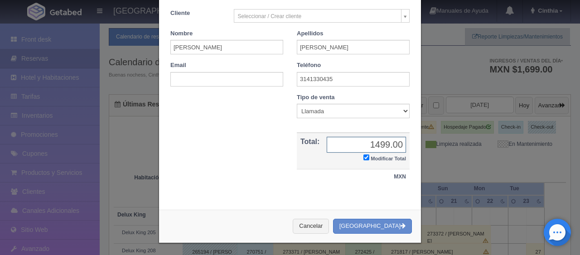
click at [378, 144] on input "1499.00" at bounding box center [365, 145] width 79 height 16
type input "1599"
click at [383, 229] on button "[GEOGRAPHIC_DATA]" at bounding box center [372, 226] width 79 height 15
